Goal: Find specific page/section: Find specific page/section

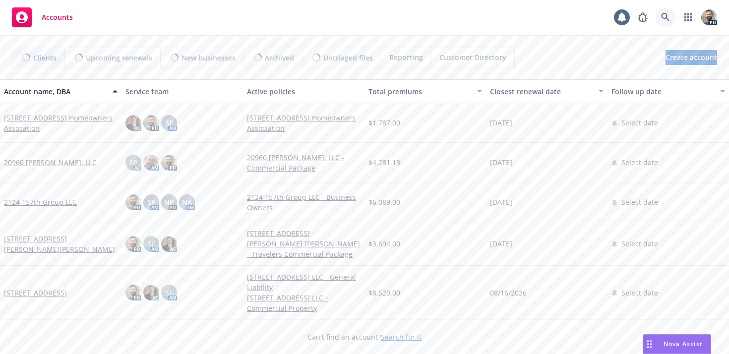
click at [662, 14] on icon at bounding box center [665, 17] width 8 height 8
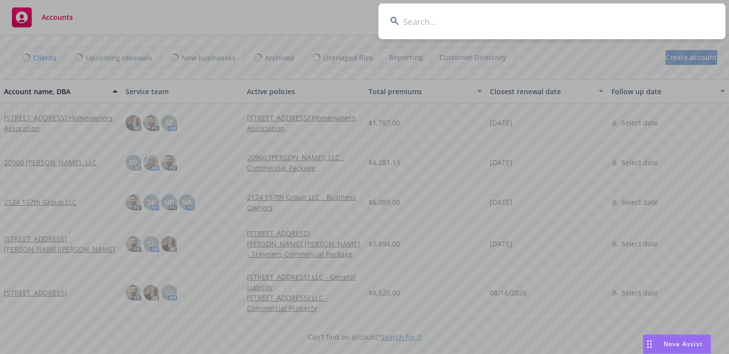
click at [496, 25] on input at bounding box center [551, 21] width 347 height 36
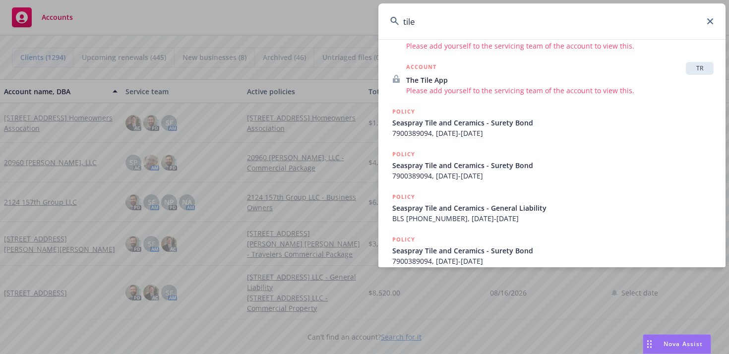
scroll to position [262, 0]
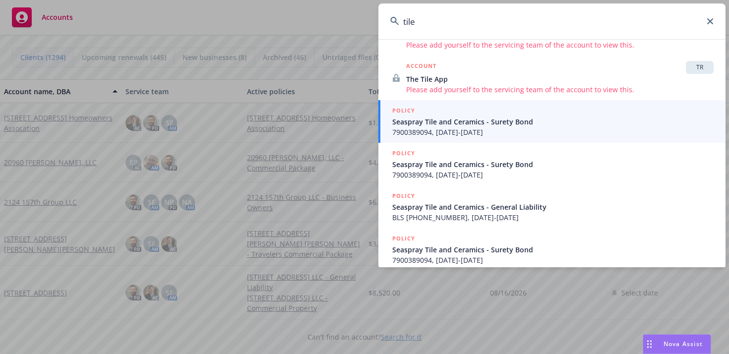
type input "tile"
click at [431, 128] on span "7900389094, [DATE]-[DATE]" at bounding box center [552, 132] width 321 height 10
